Goal: Task Accomplishment & Management: Use online tool/utility

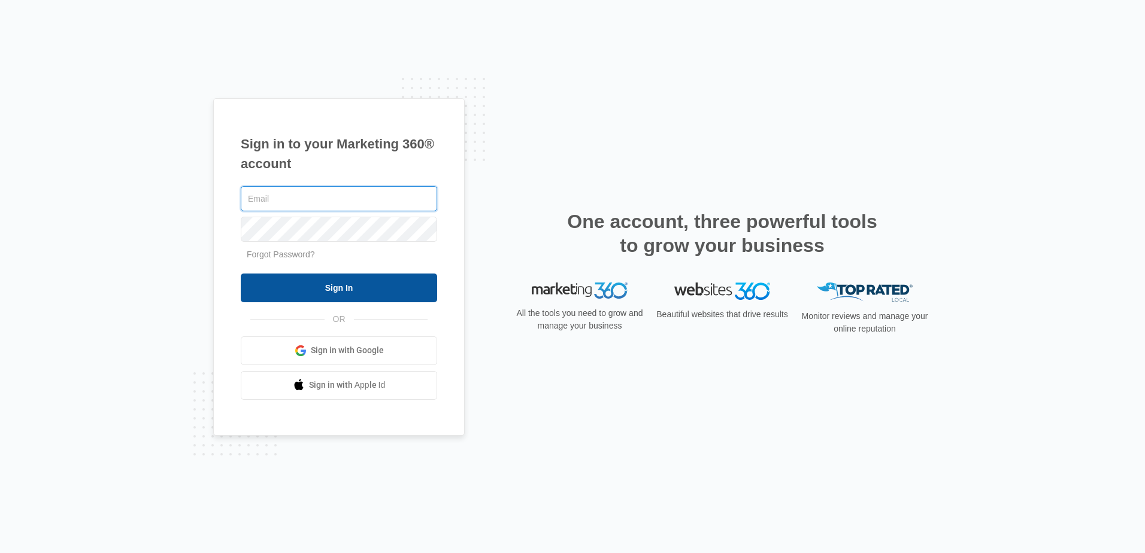
type input "[EMAIL_ADDRESS][DOMAIN_NAME]"
click at [356, 284] on input "Sign In" at bounding box center [339, 288] width 196 height 29
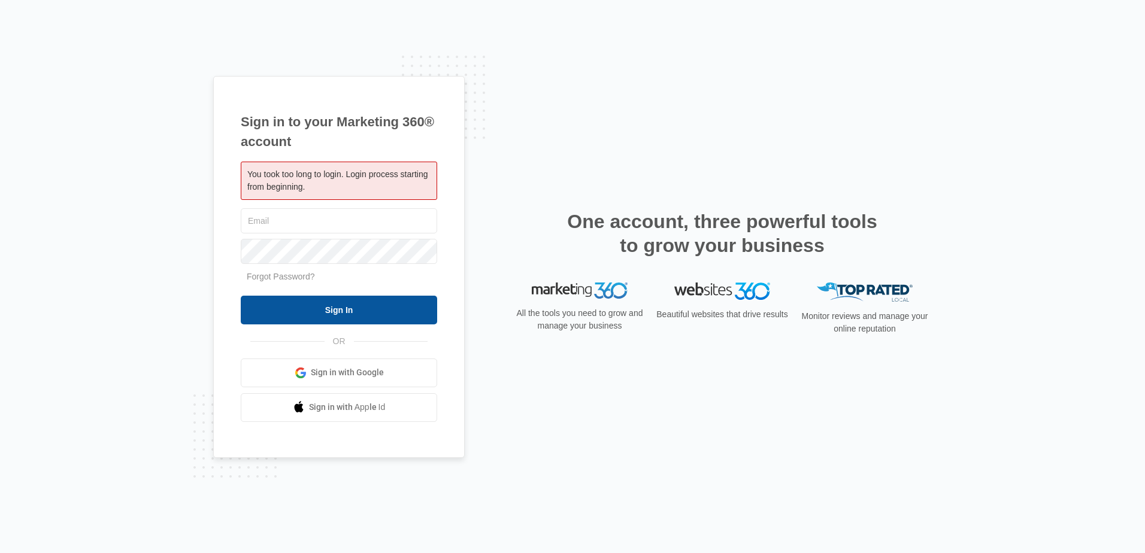
type input "[EMAIL_ADDRESS][DOMAIN_NAME]"
click at [333, 311] on input "Sign In" at bounding box center [339, 310] width 196 height 29
